Goal: Transaction & Acquisition: Subscribe to service/newsletter

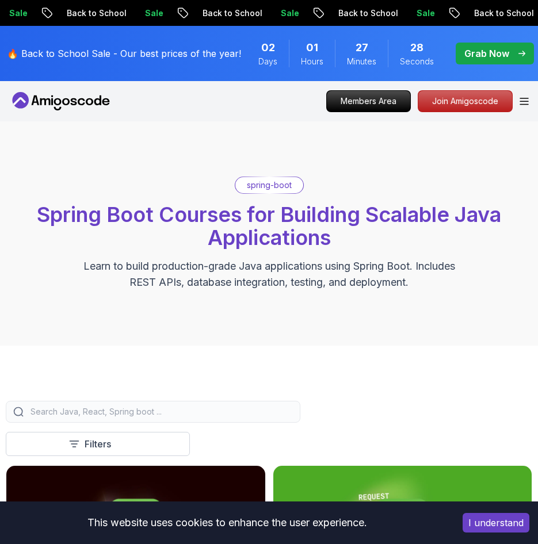
click at [471, 45] on span "pre-order" at bounding box center [495, 54] width 78 height 22
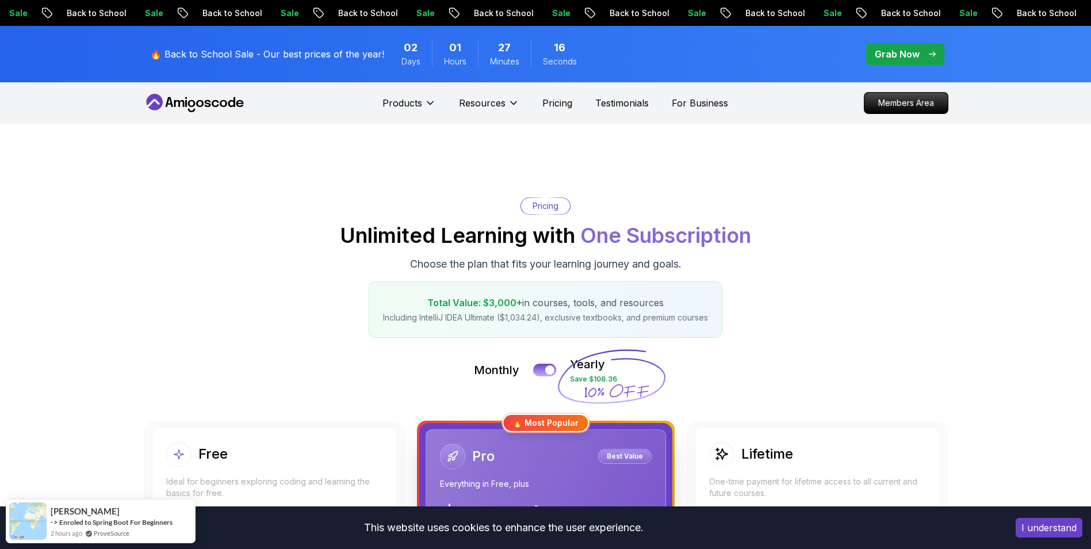
scroll to position [115, 0]
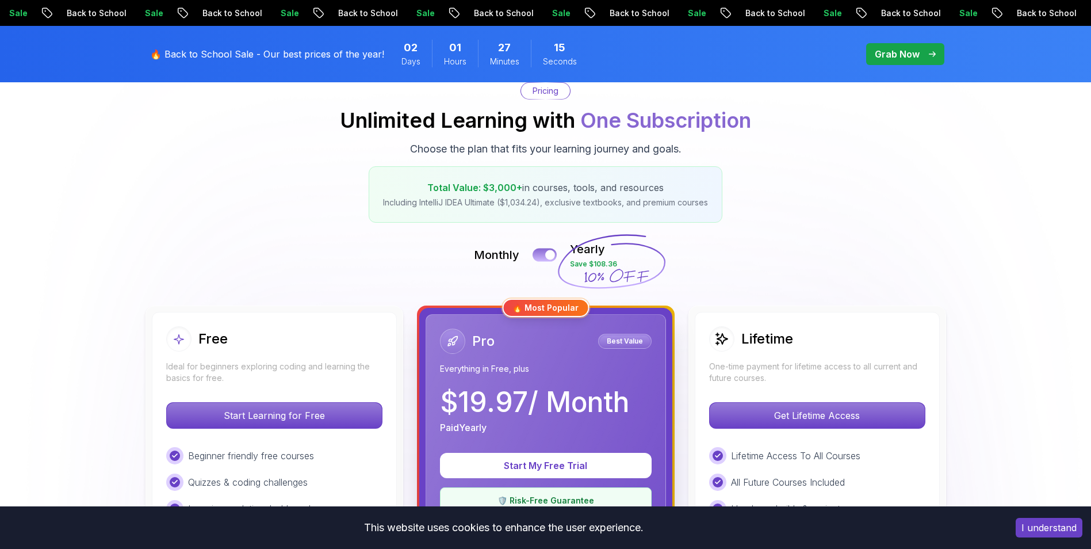
click at [537, 251] on button at bounding box center [545, 254] width 24 height 13
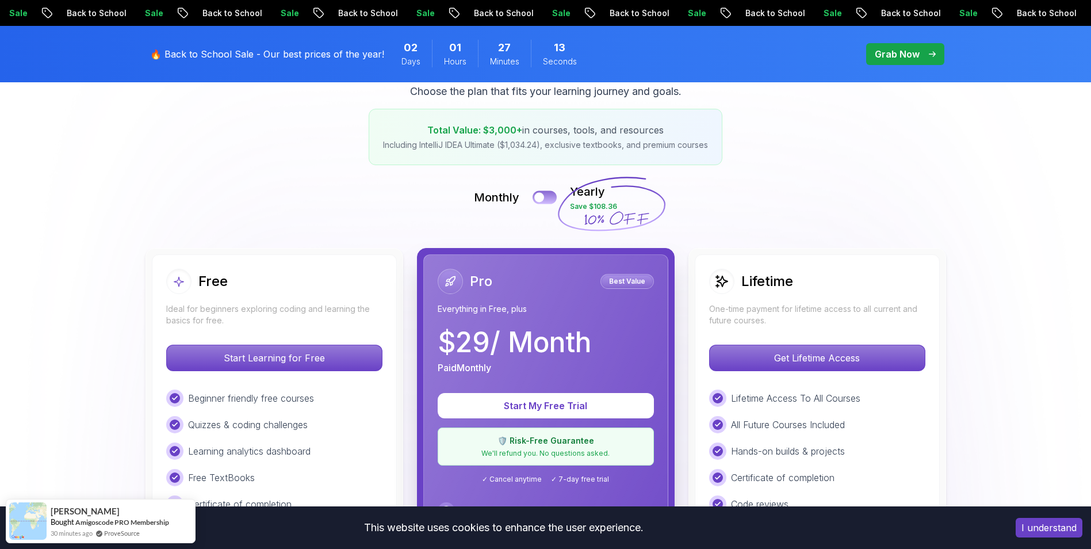
scroll to position [230, 0]
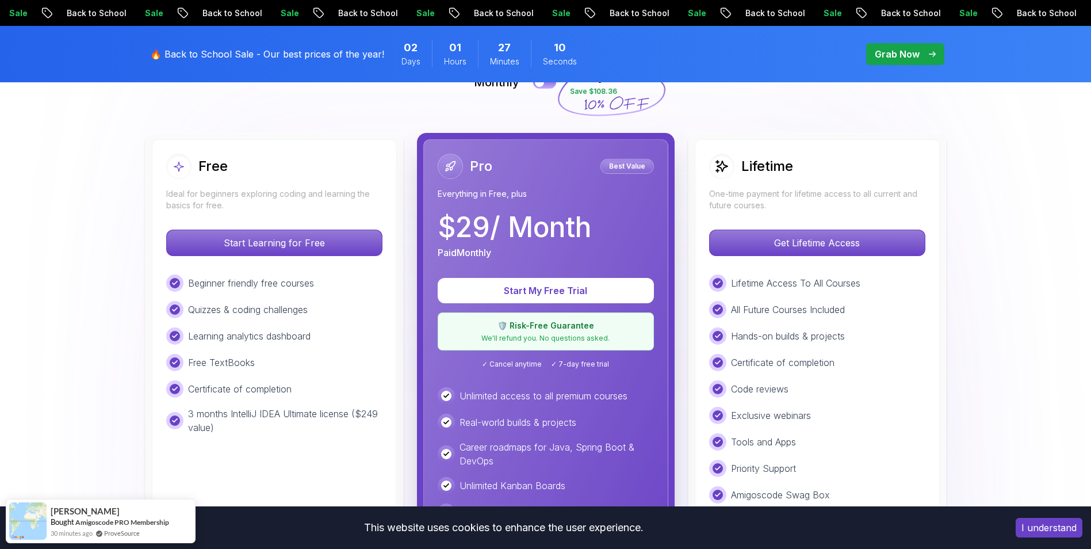
scroll to position [173, 0]
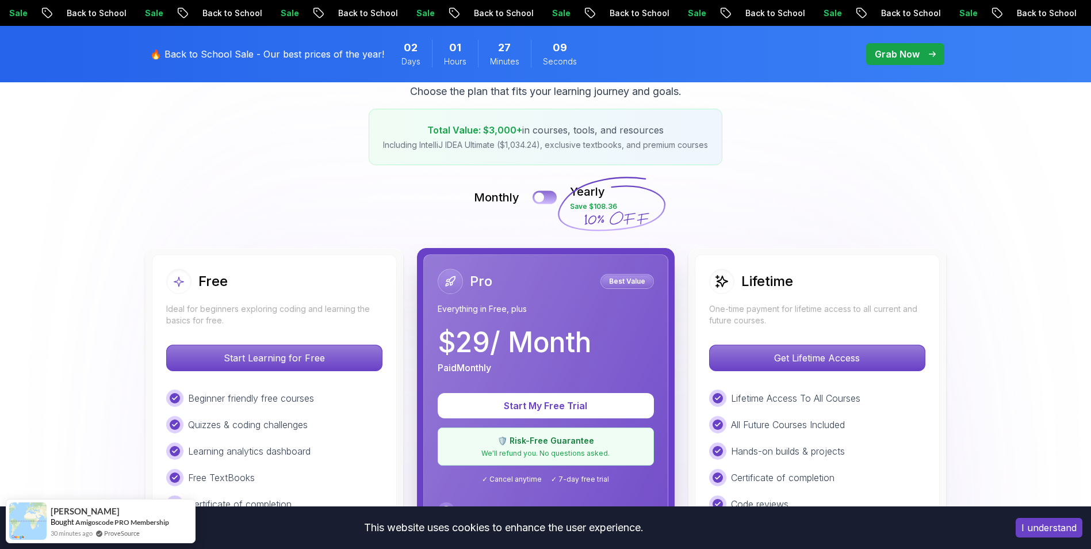
click at [537, 197] on button at bounding box center [545, 196] width 24 height 13
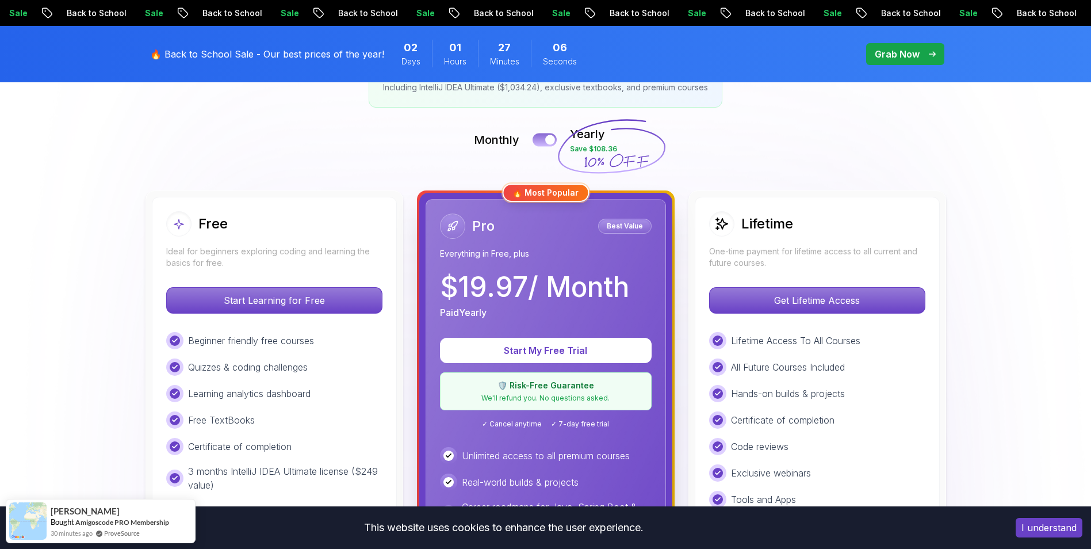
scroll to position [115, 0]
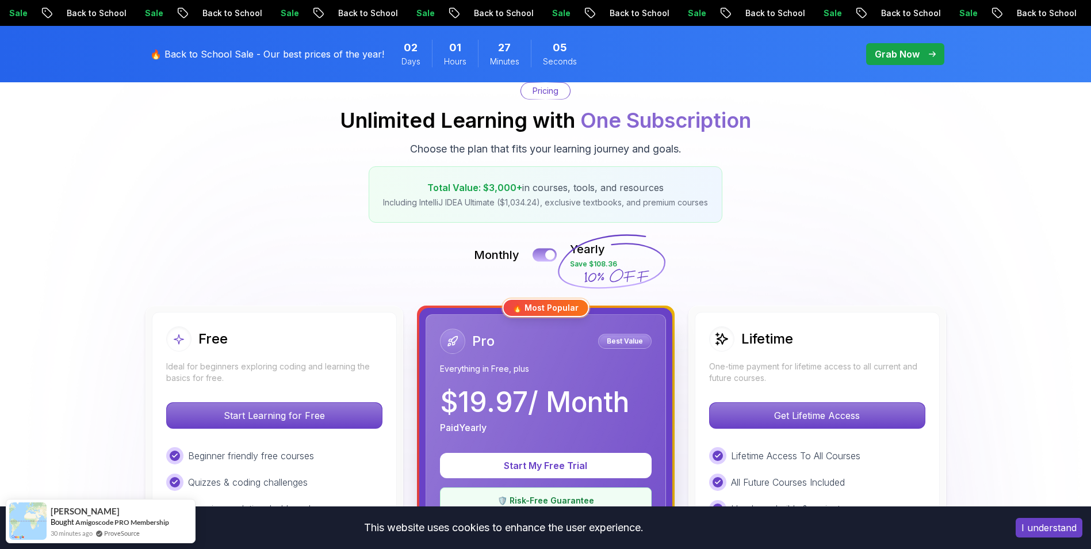
click at [537, 251] on button at bounding box center [545, 254] width 24 height 13
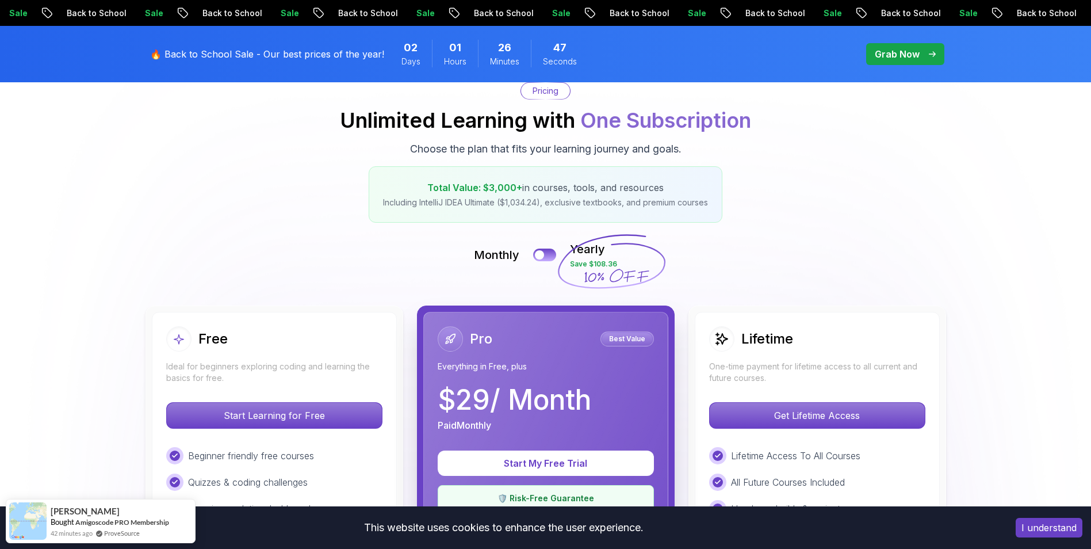
scroll to position [230, 0]
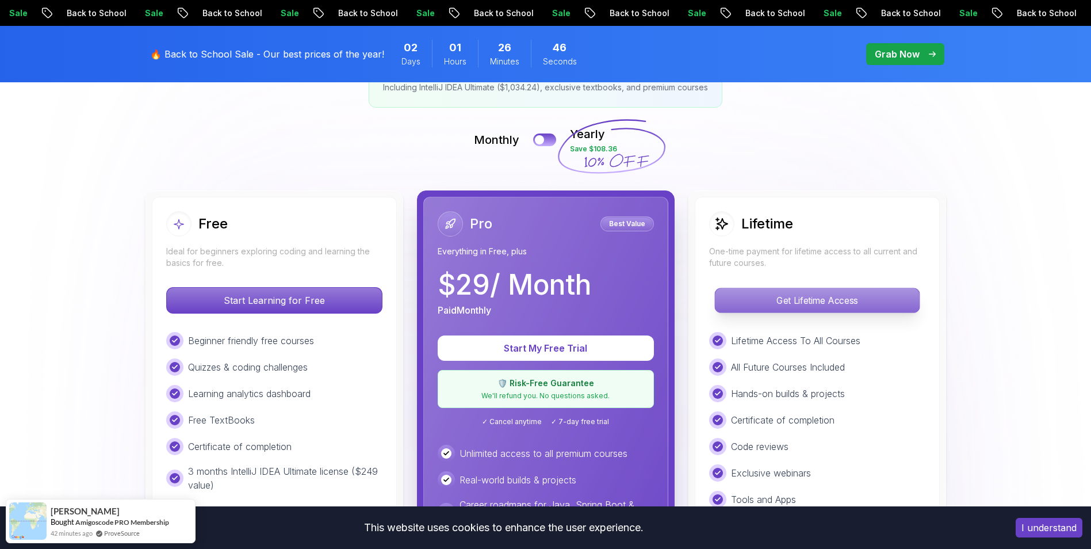
click at [537, 294] on p "Get Lifetime Access" at bounding box center [817, 300] width 204 height 24
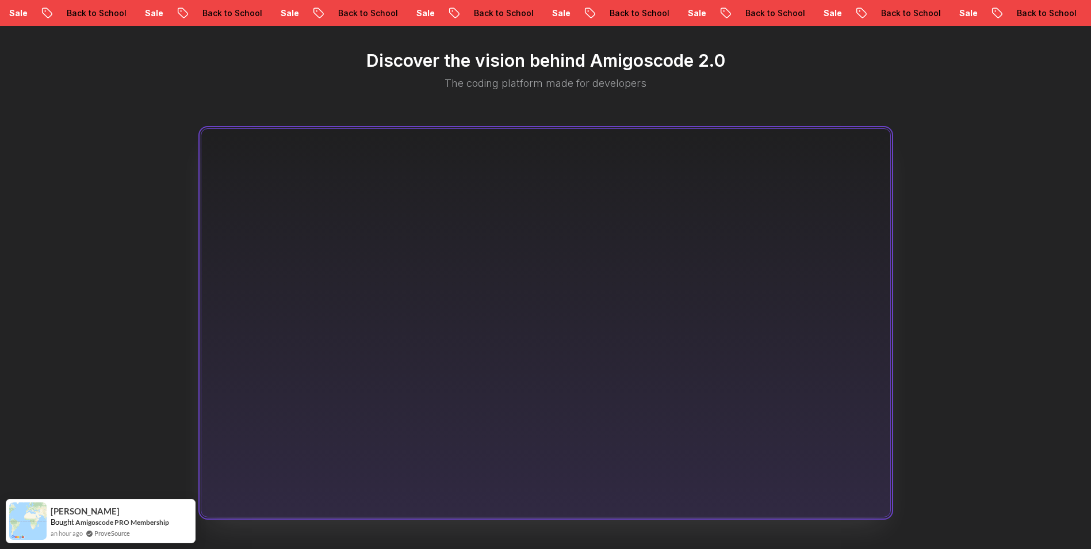
scroll to position [460, 0]
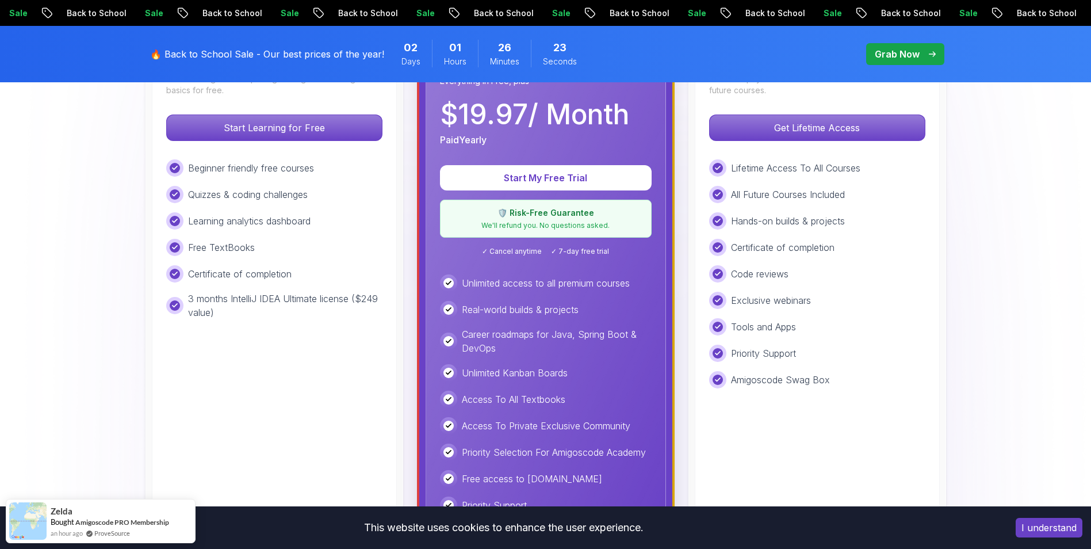
scroll to position [173, 0]
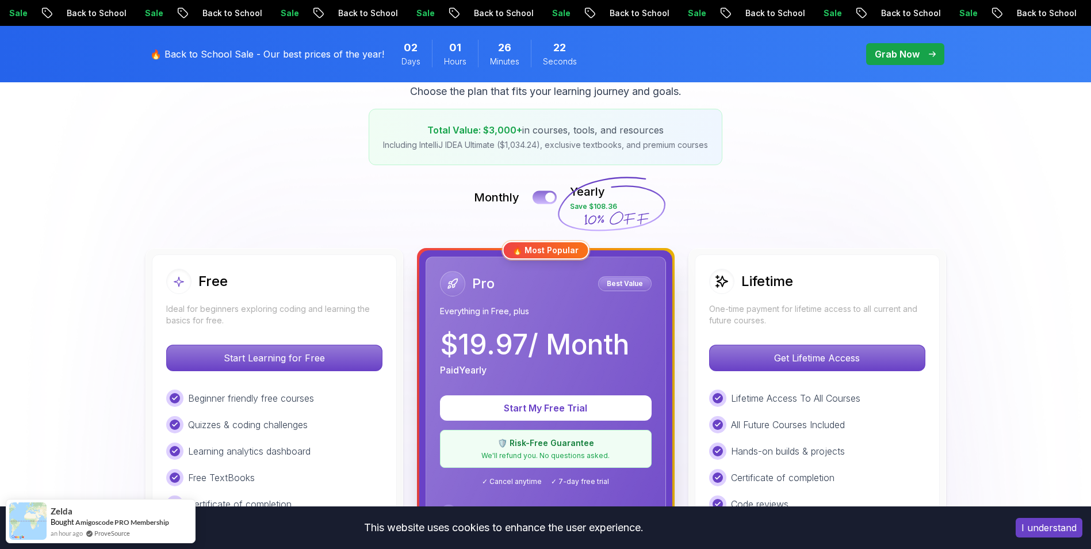
click at [536, 196] on button at bounding box center [545, 196] width 24 height 13
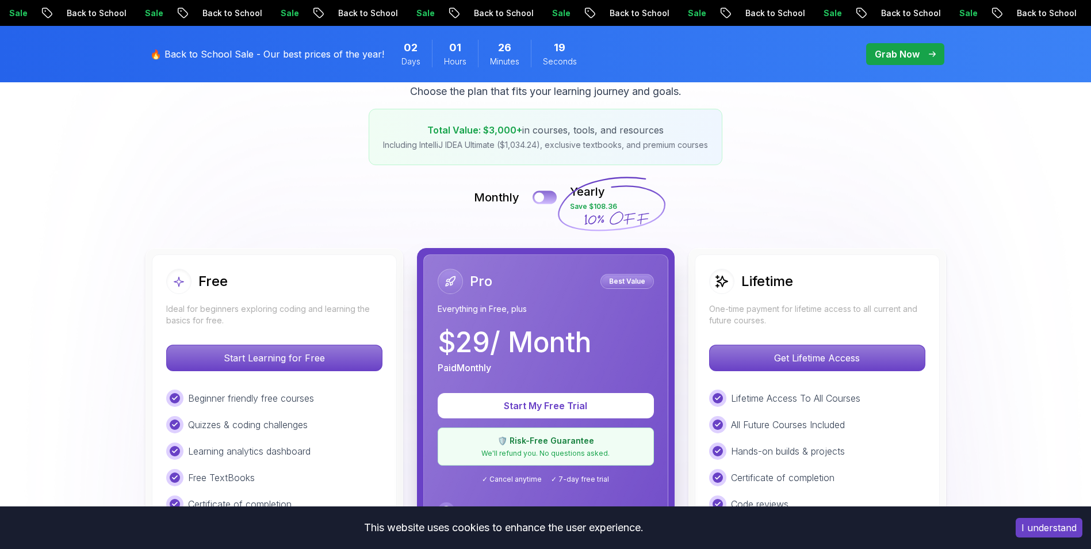
click at [537, 200] on div at bounding box center [539, 198] width 10 height 10
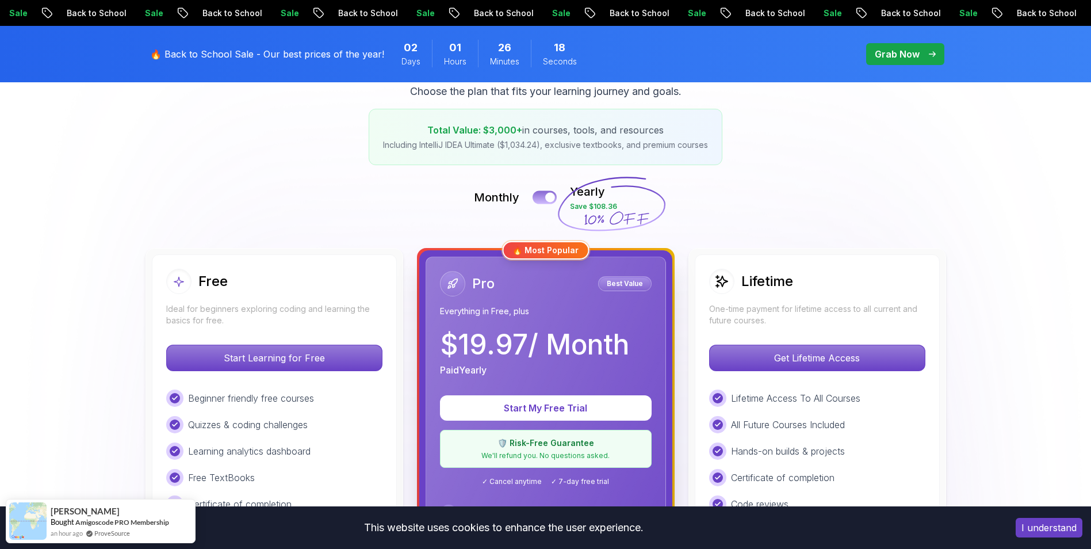
click at [537, 199] on button at bounding box center [545, 196] width 24 height 13
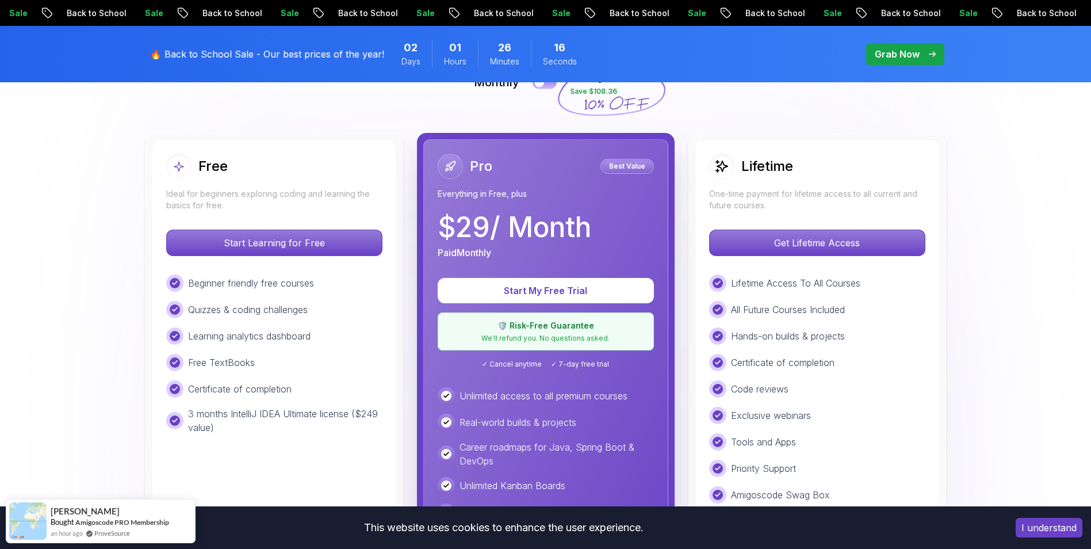
scroll to position [345, 0]
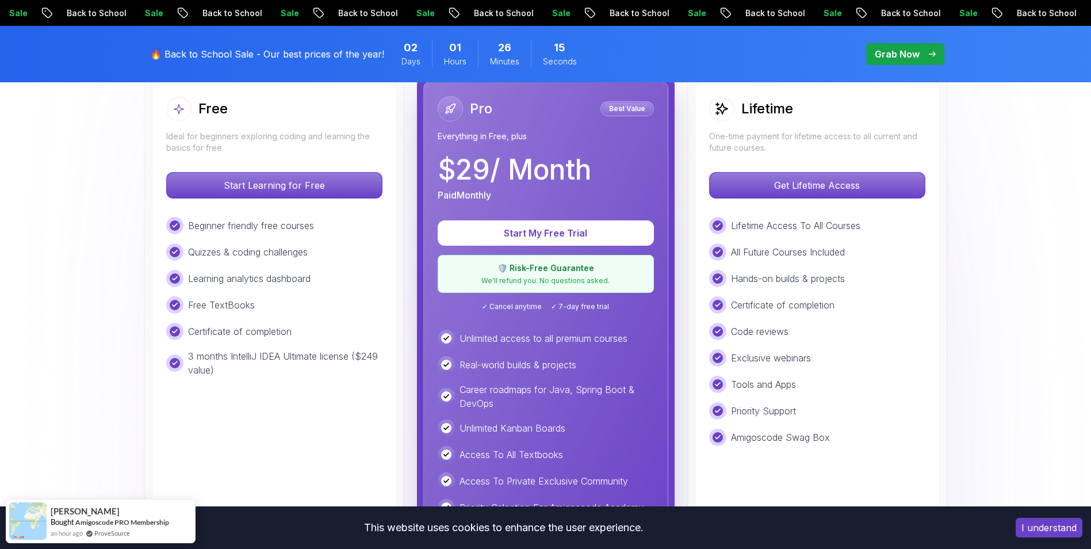
click at [537, 263] on p "🛡️ Risk-Free Guarantee" at bounding box center [545, 268] width 201 height 12
click at [532, 274] on div "🛡️ Risk-Free Guarantee We'll refund you. No questions asked." at bounding box center [546, 274] width 216 height 38
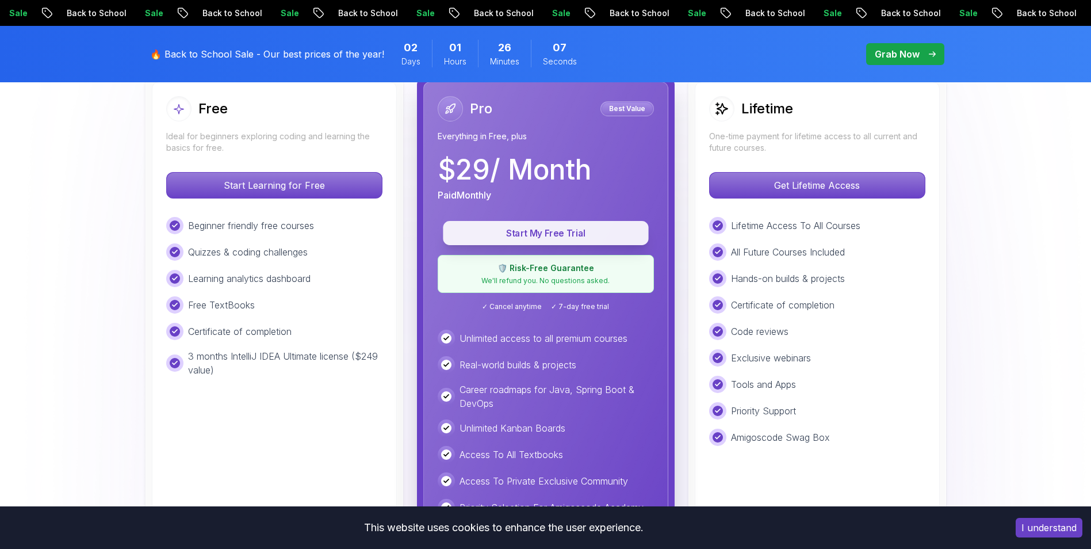
click at [537, 234] on p "Start My Free Trial" at bounding box center [545, 233] width 179 height 13
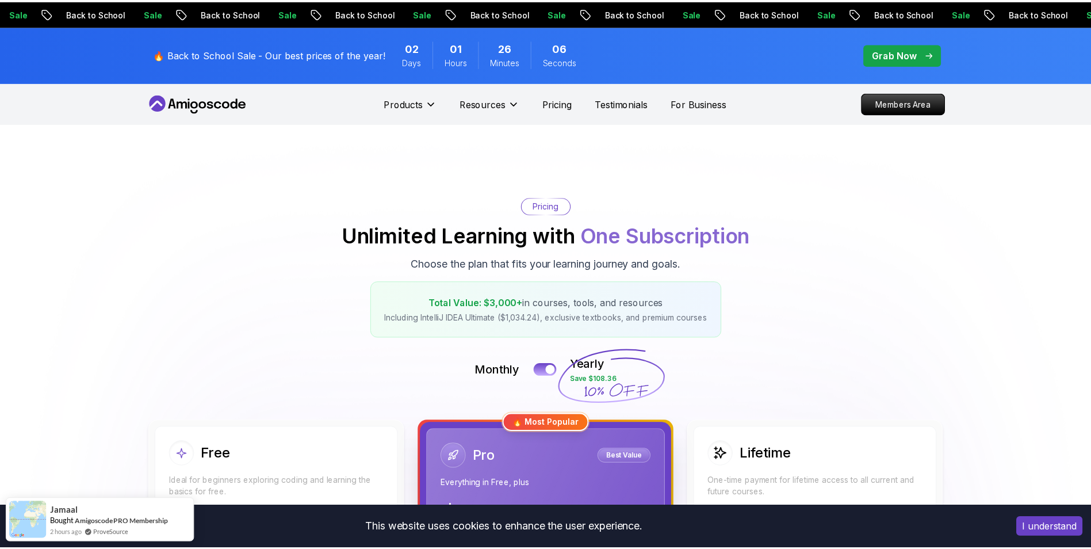
scroll to position [345, 0]
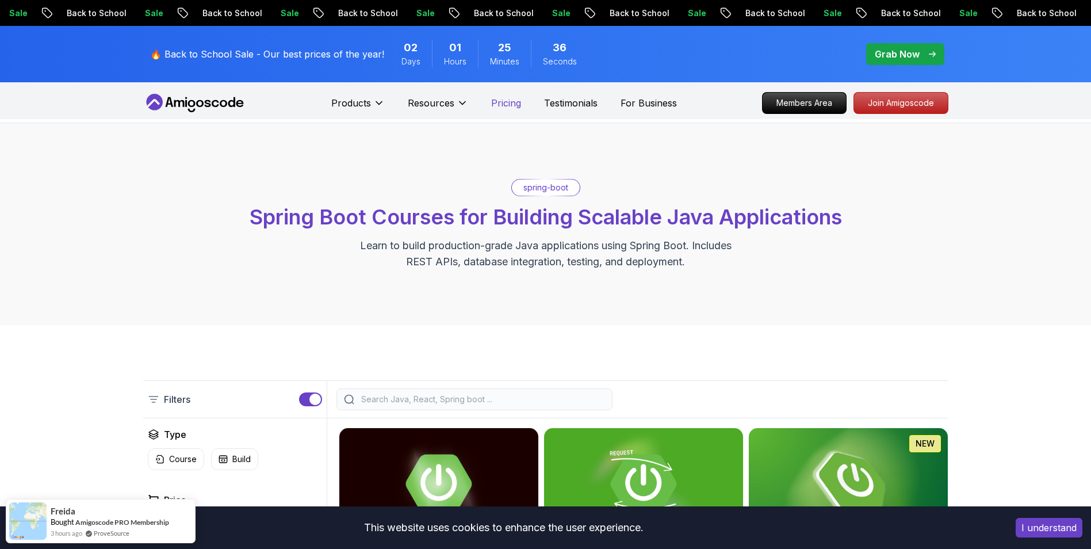
click at [503, 108] on p "Pricing" at bounding box center [506, 103] width 30 height 14
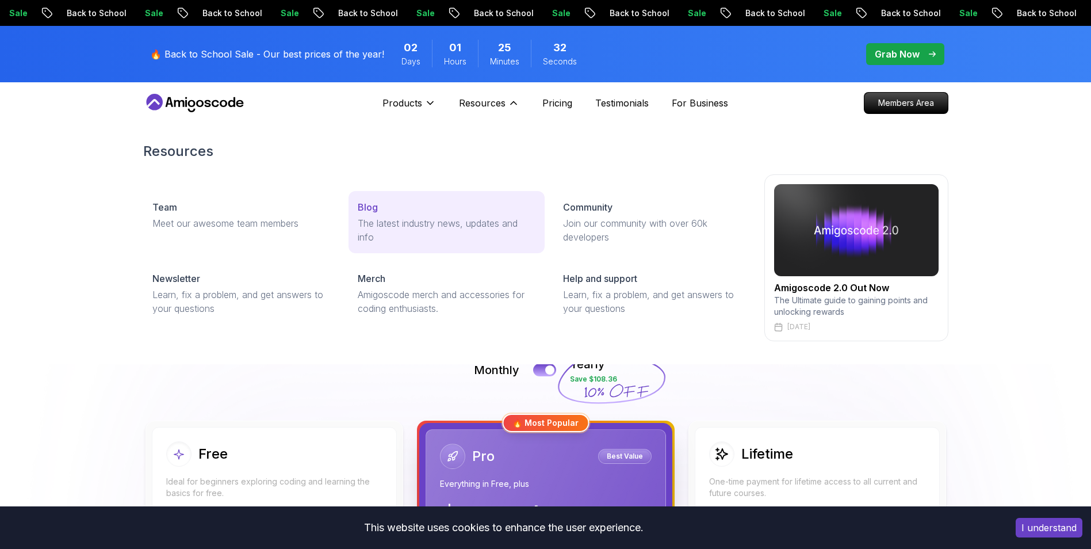
scroll to position [115, 0]
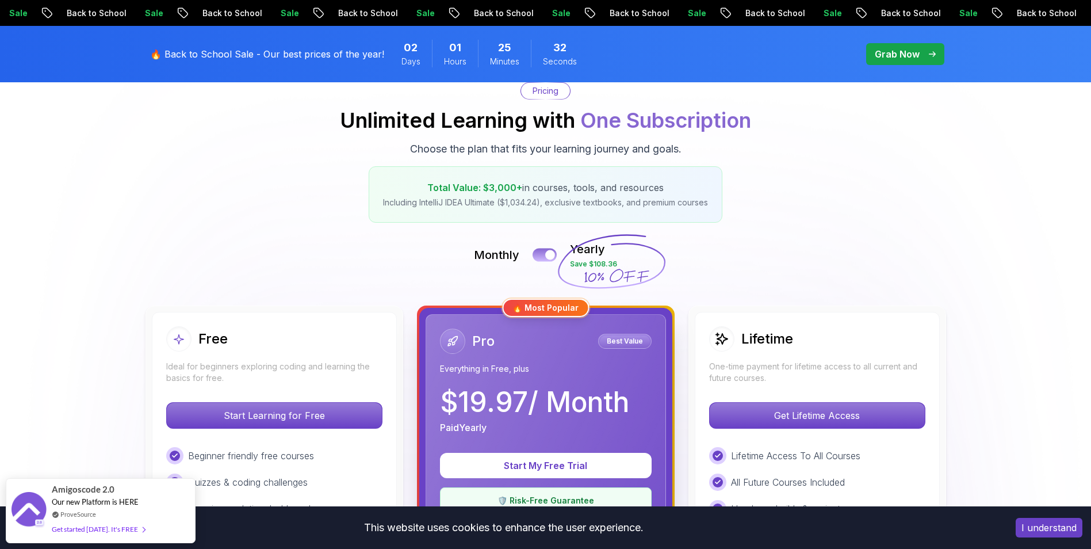
click at [537, 254] on button at bounding box center [545, 254] width 24 height 13
